Goal: Transaction & Acquisition: Book appointment/travel/reservation

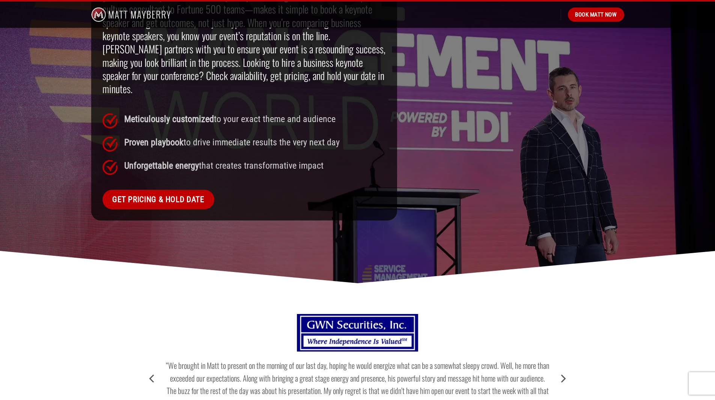
scroll to position [600, 0]
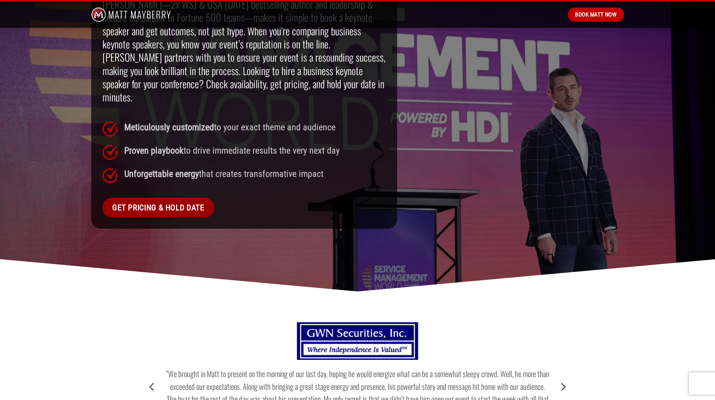
click at [165, 201] on span "Get Pricing & Hold Date" at bounding box center [158, 207] width 92 height 13
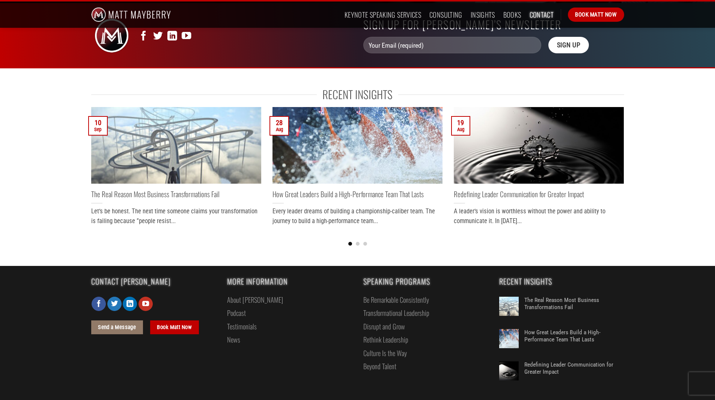
scroll to position [315, 0]
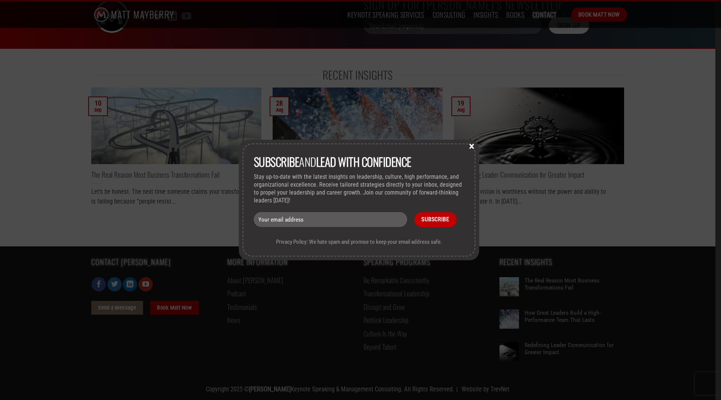
click at [476, 145] on button "×" at bounding box center [471, 145] width 11 height 7
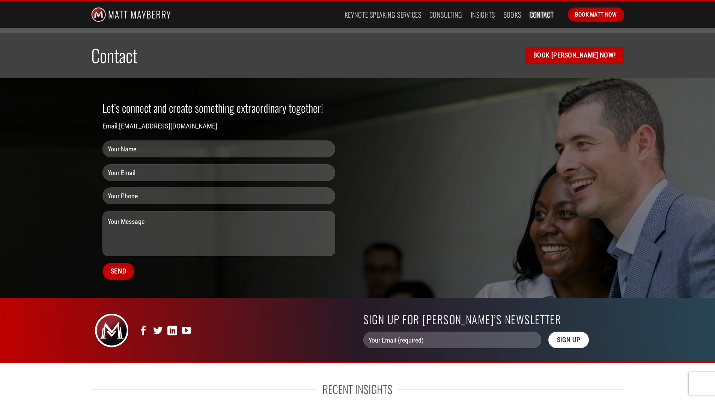
scroll to position [0, 0]
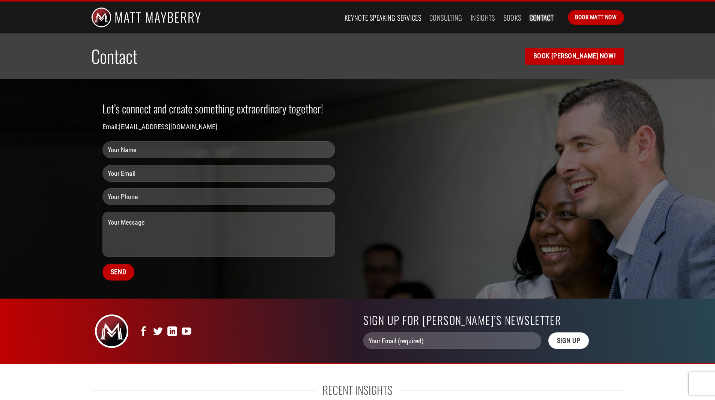
click at [405, 19] on link "Keynote Speaking Services" at bounding box center [383, 18] width 77 height 14
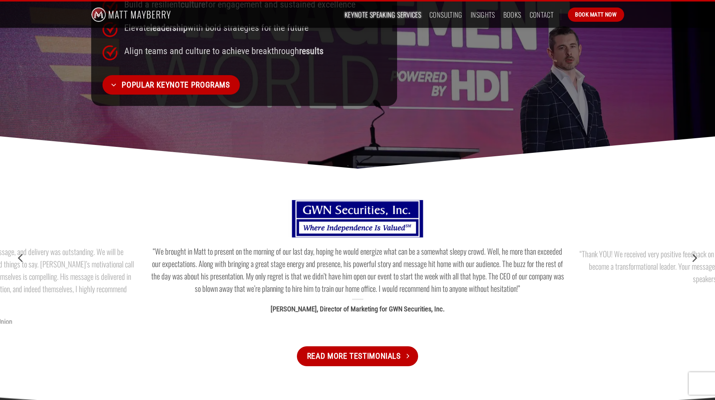
scroll to position [488, 0]
